Goal: Navigation & Orientation: Find specific page/section

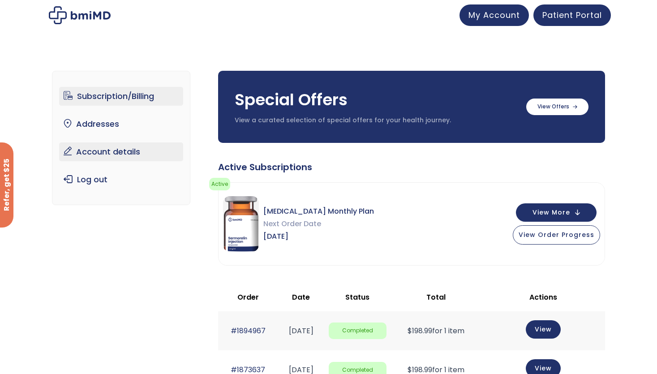
click at [103, 149] on link "Account details" at bounding box center [121, 151] width 124 height 19
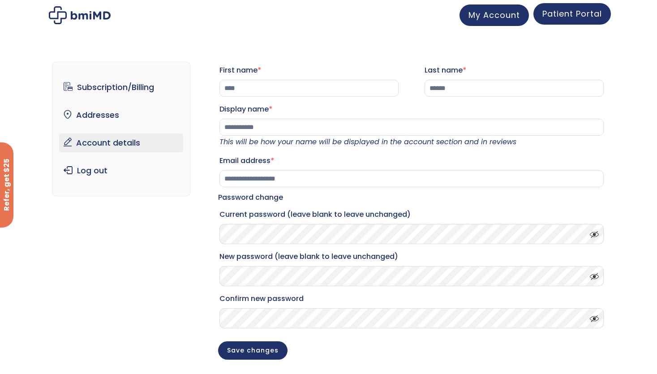
click at [584, 20] on link "Patient Portal" at bounding box center [571, 13] width 77 height 21
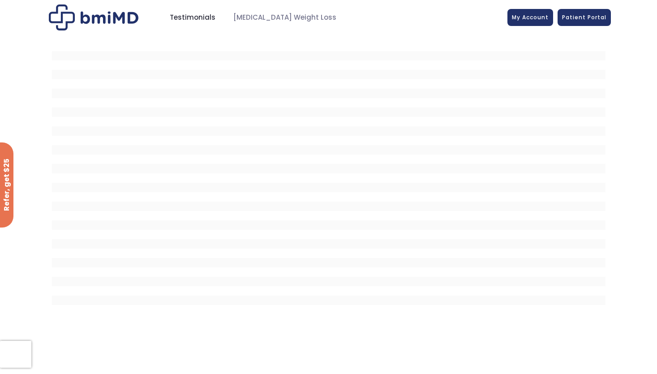
click at [190, 14] on span "Testimonials" at bounding box center [193, 18] width 46 height 10
